Goal: Transaction & Acquisition: Purchase product/service

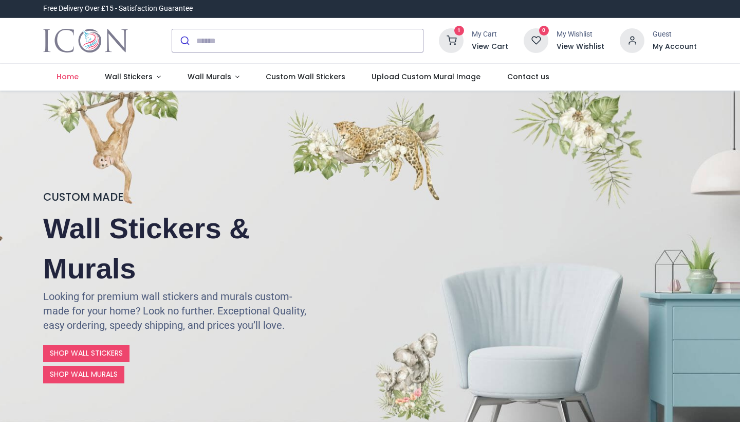
click at [462, 43] on icon at bounding box center [451, 40] width 25 height 25
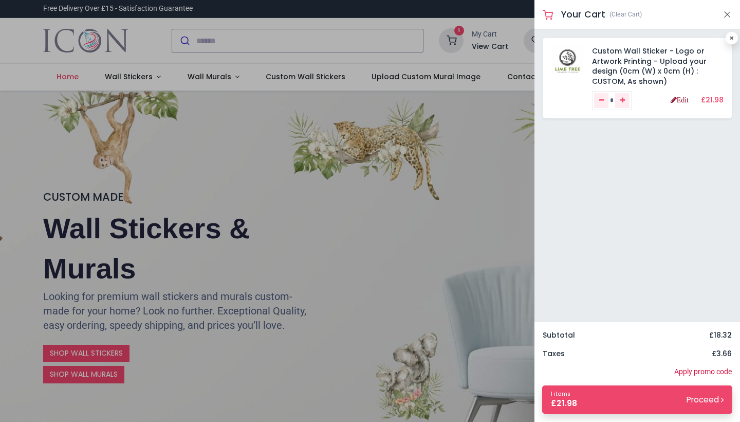
click at [676, 101] on link "Edit" at bounding box center [680, 99] width 18 height 7
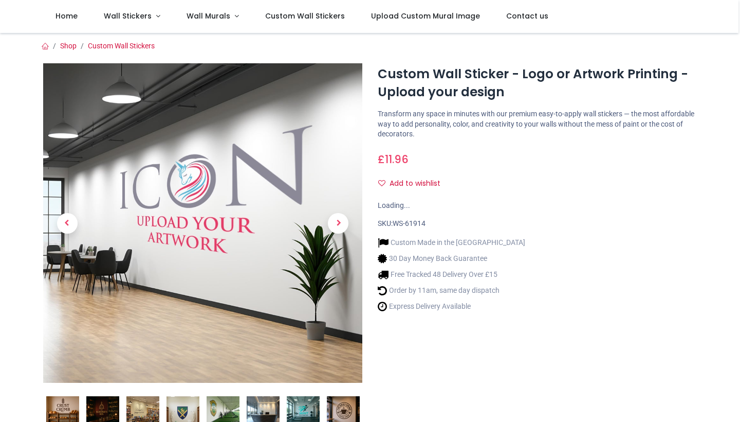
scroll to position [36, 0]
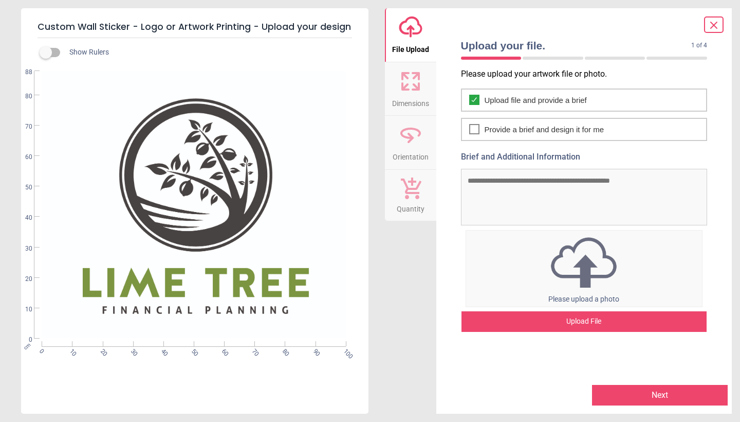
click at [641, 400] on button "Next" at bounding box center [660, 395] width 136 height 21
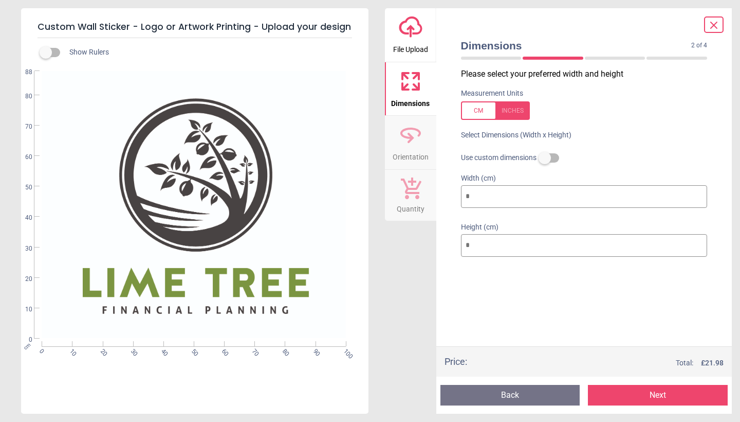
click at [667, 394] on button "Next" at bounding box center [658, 395] width 140 height 21
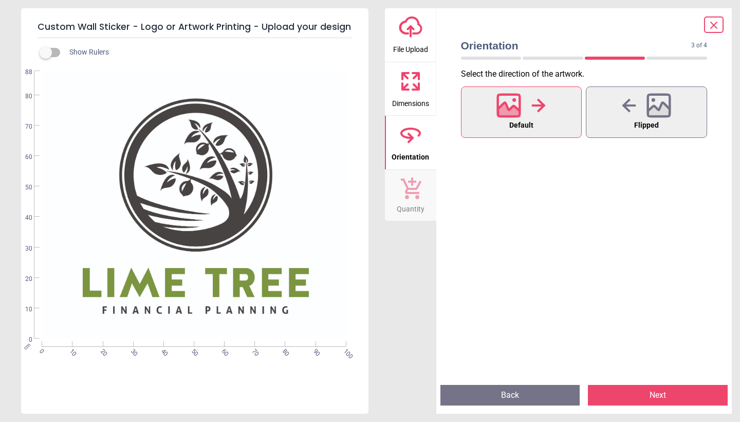
click at [645, 396] on button "Next" at bounding box center [658, 395] width 140 height 21
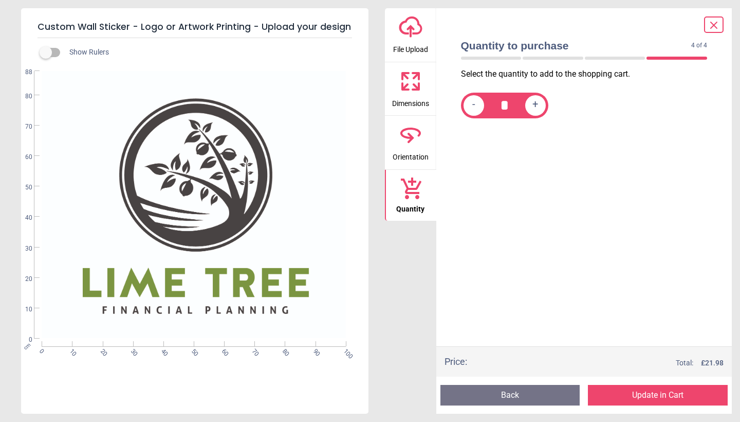
click at [649, 393] on button "Update in Cart" at bounding box center [658, 395] width 140 height 21
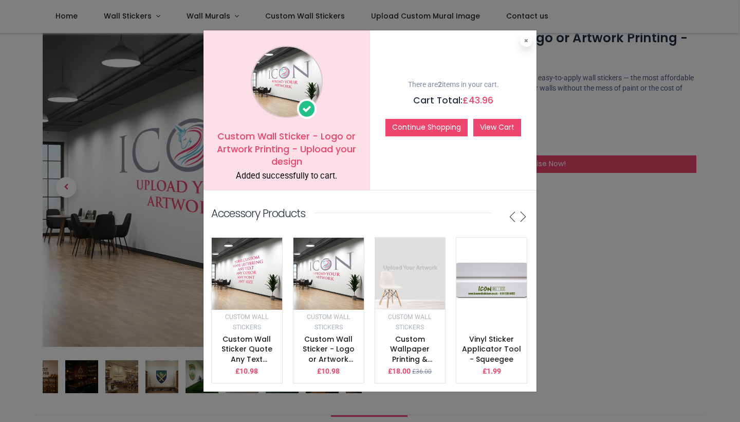
click at [496, 130] on link "View Cart" at bounding box center [498, 127] width 48 height 17
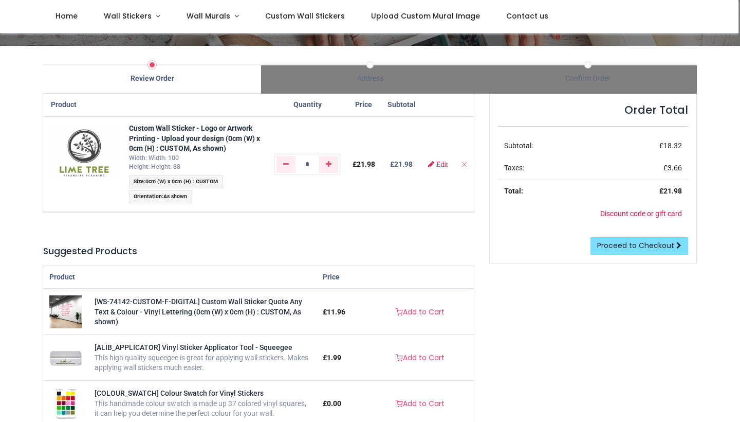
scroll to position [36, 0]
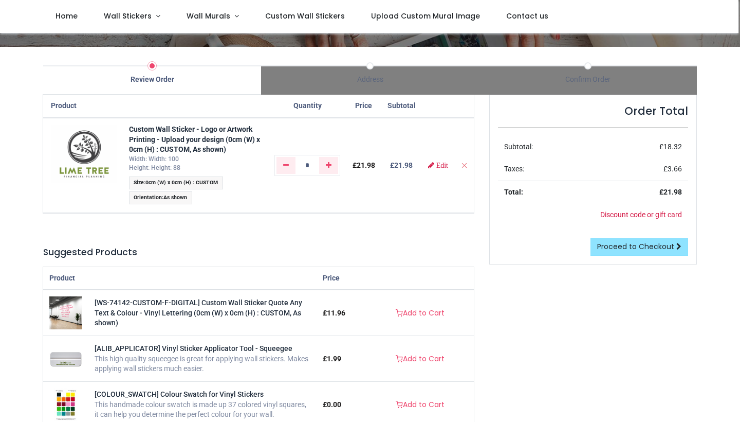
click at [650, 247] on span "Proceed to Checkout" at bounding box center [636, 246] width 77 height 10
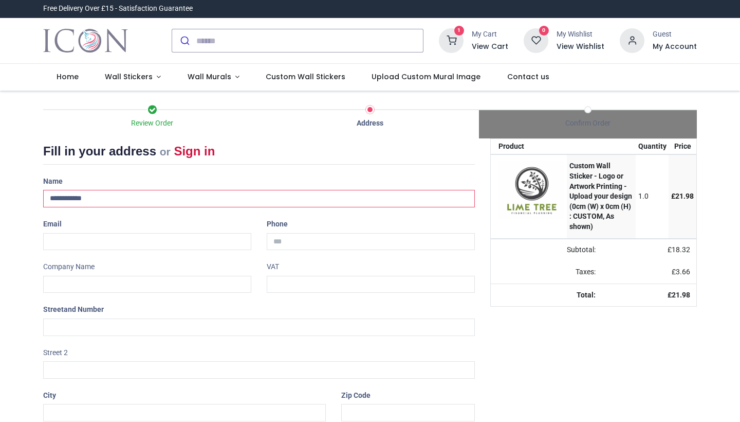
type input "**********"
click at [192, 227] on div "Email" at bounding box center [147, 232] width 224 height 34
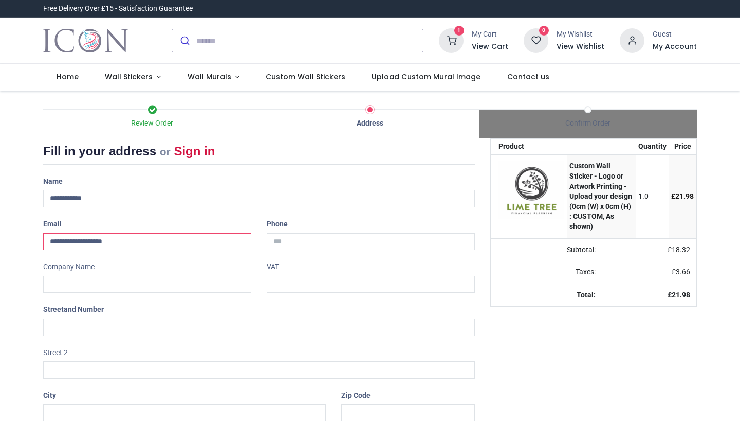
type input "**********"
click at [273, 121] on div "Address" at bounding box center [370, 123] width 218 height 10
click at [93, 41] on img "Logo of Icon Wall Stickers" at bounding box center [85, 40] width 85 height 29
